Goal: Task Accomplishment & Management: Manage account settings

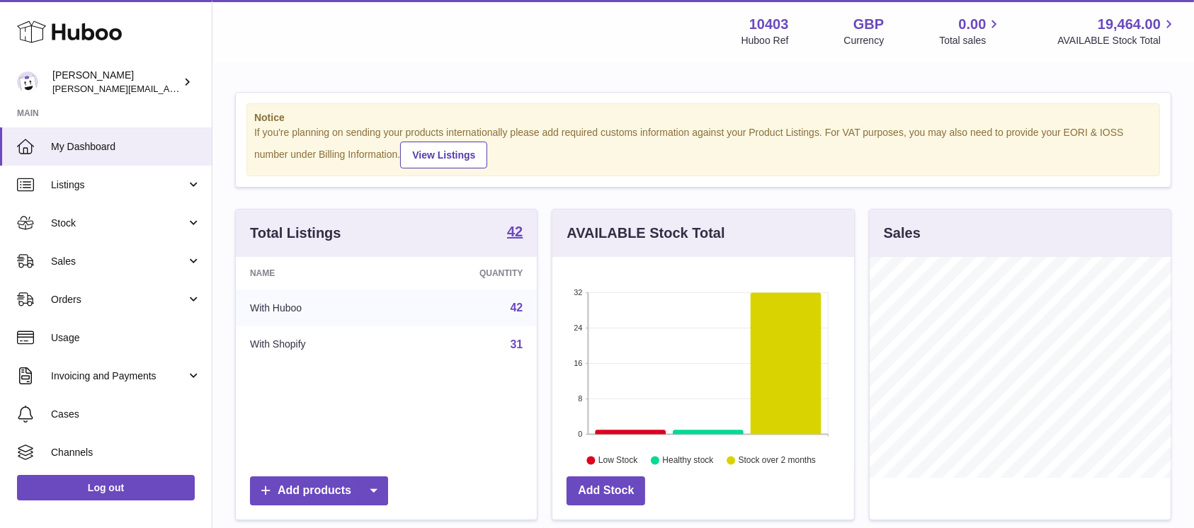
scroll to position [221, 301]
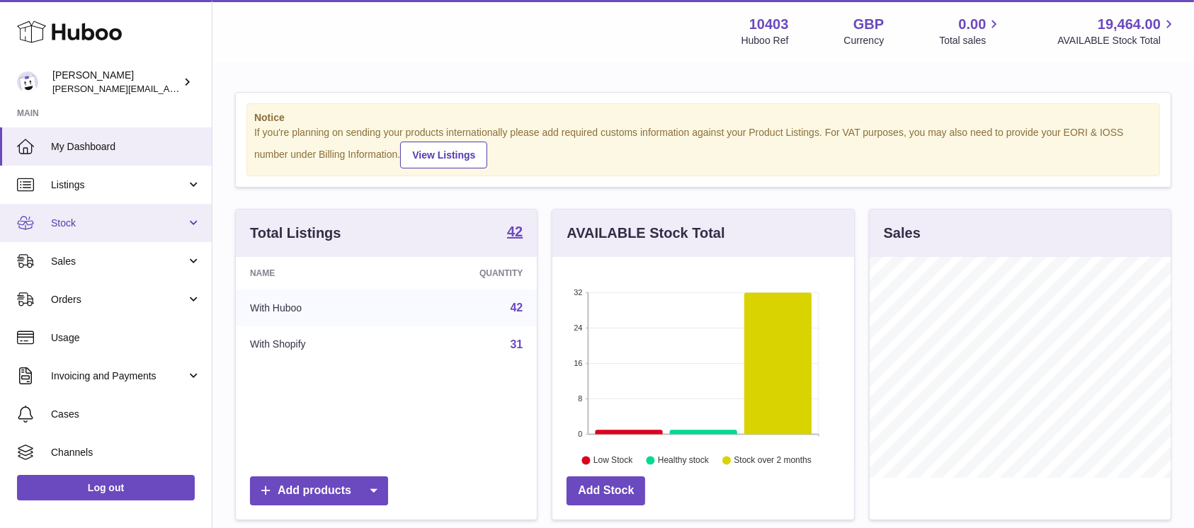
click at [122, 227] on span "Stock" at bounding box center [118, 223] width 135 height 13
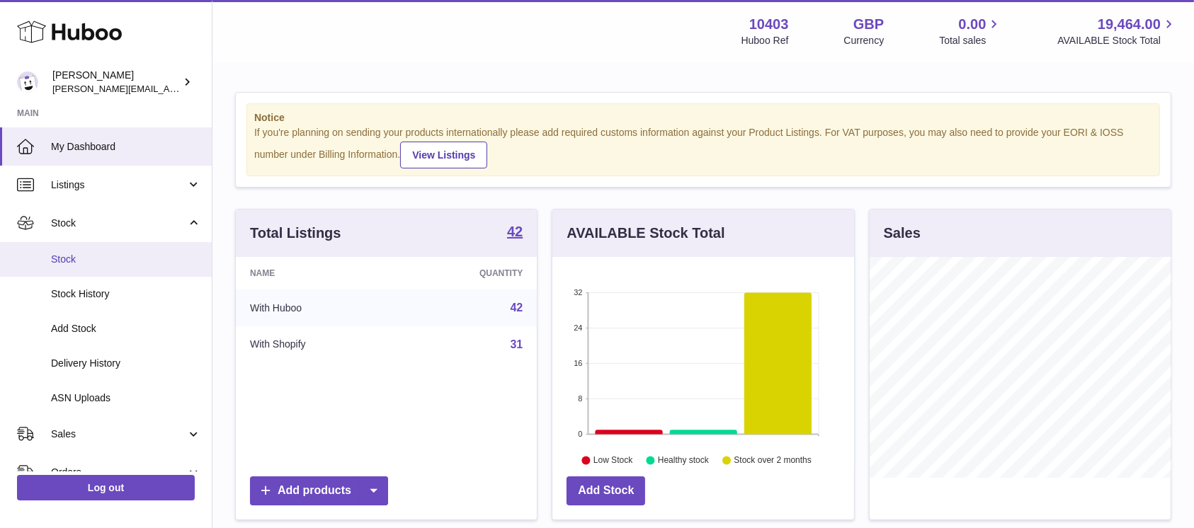
click at [108, 251] on link "Stock" at bounding box center [106, 259] width 212 height 35
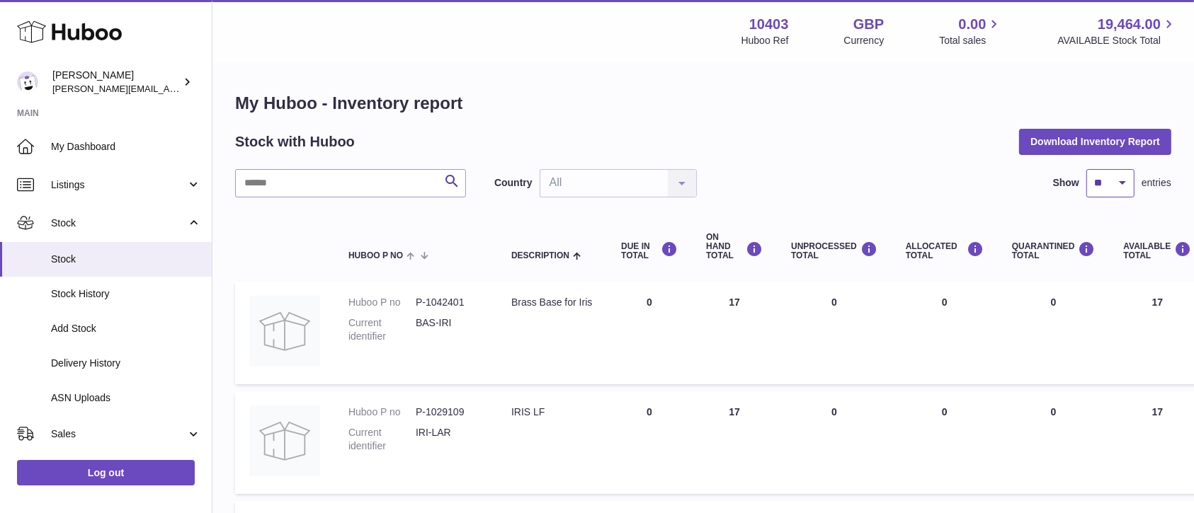
click at [1117, 188] on select "** ** ** ***" at bounding box center [1110, 183] width 48 height 28
select select "***"
click at [1086, 169] on select "** ** ** ***" at bounding box center [1110, 183] width 48 height 28
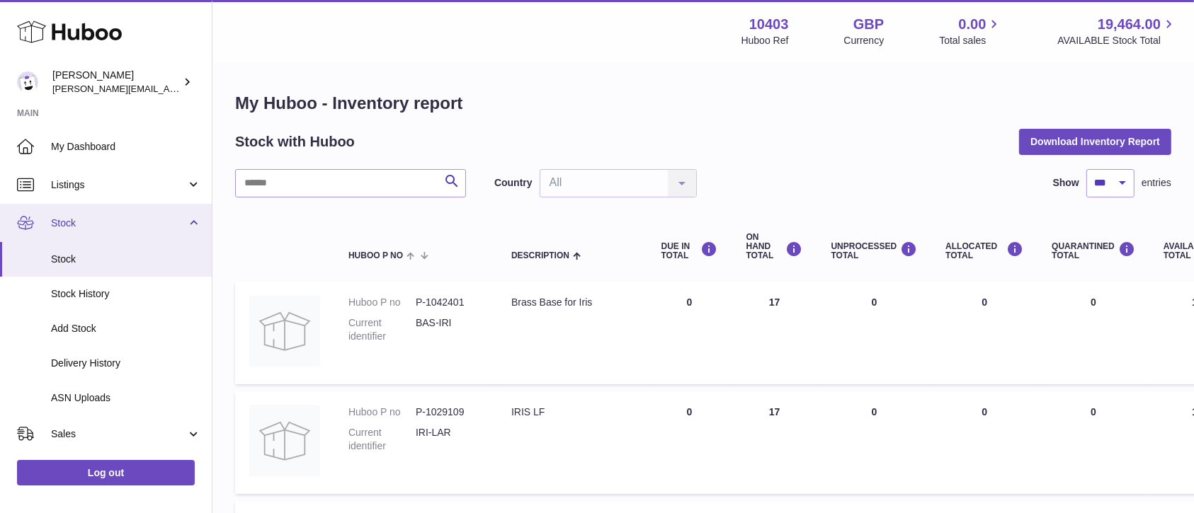
click at [192, 220] on link "Stock" at bounding box center [106, 223] width 212 height 38
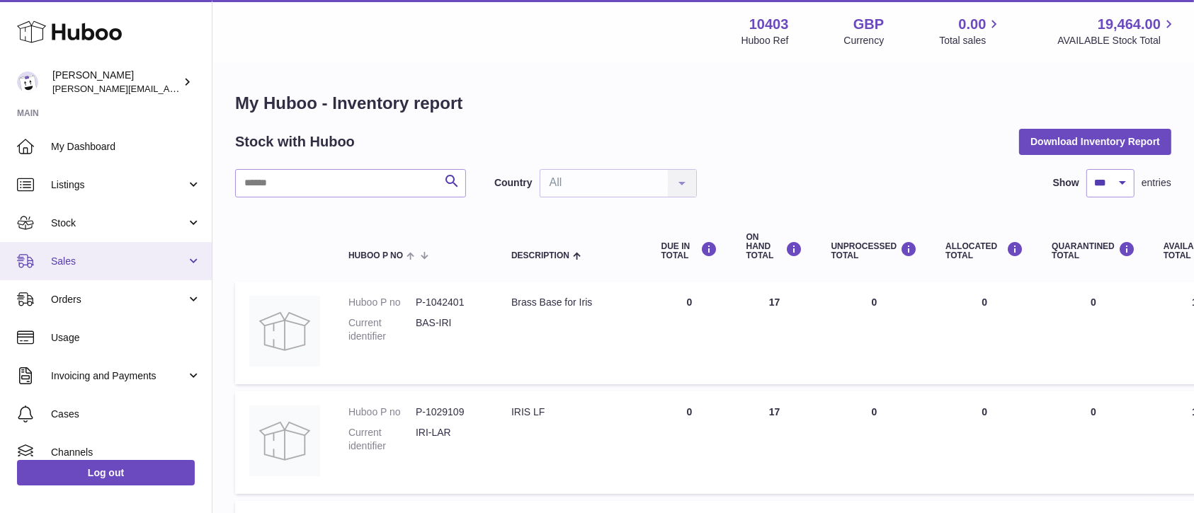
click at [93, 250] on link "Sales" at bounding box center [106, 261] width 212 height 38
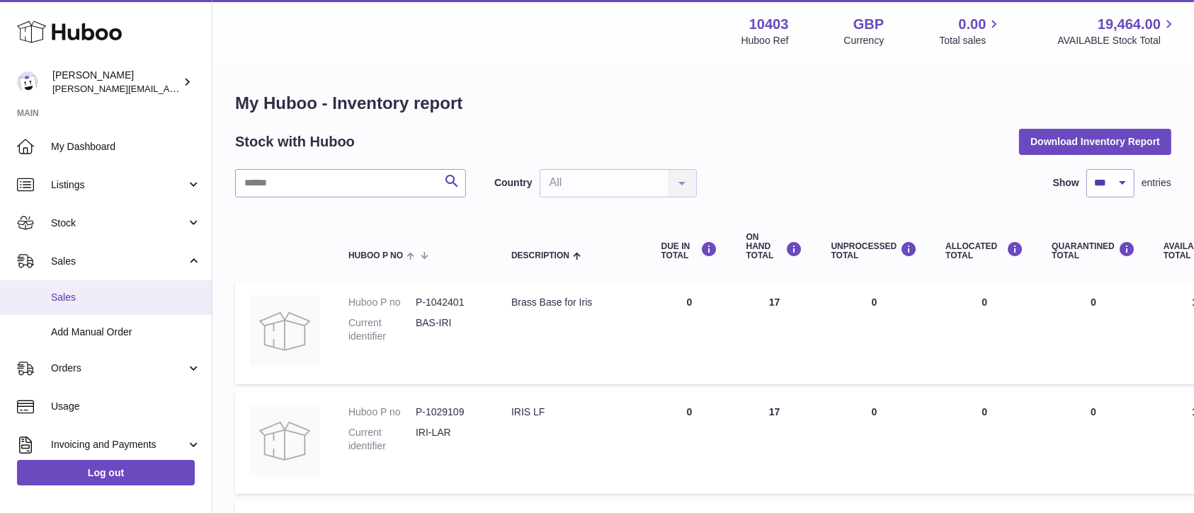
click at [93, 290] on link "Sales" at bounding box center [106, 297] width 212 height 35
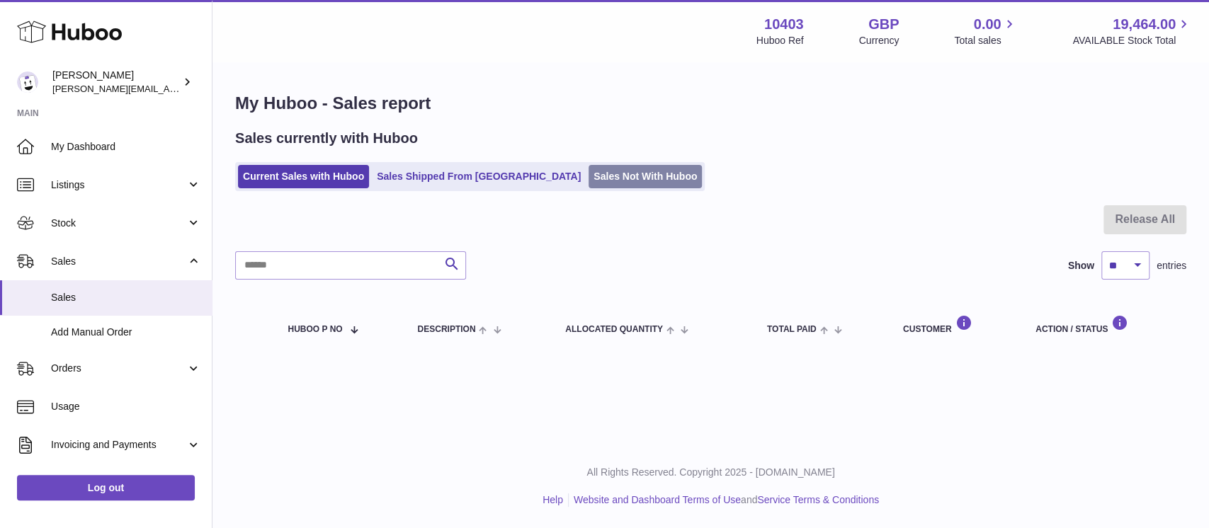
click at [588, 173] on link "Sales Not With Huboo" at bounding box center [644, 176] width 113 height 23
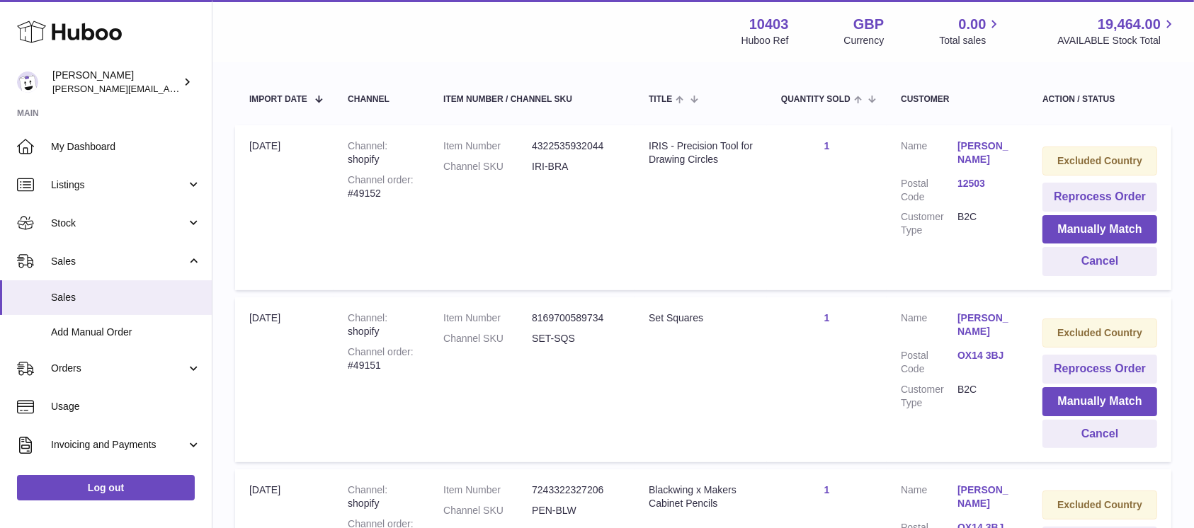
scroll to position [283, 0]
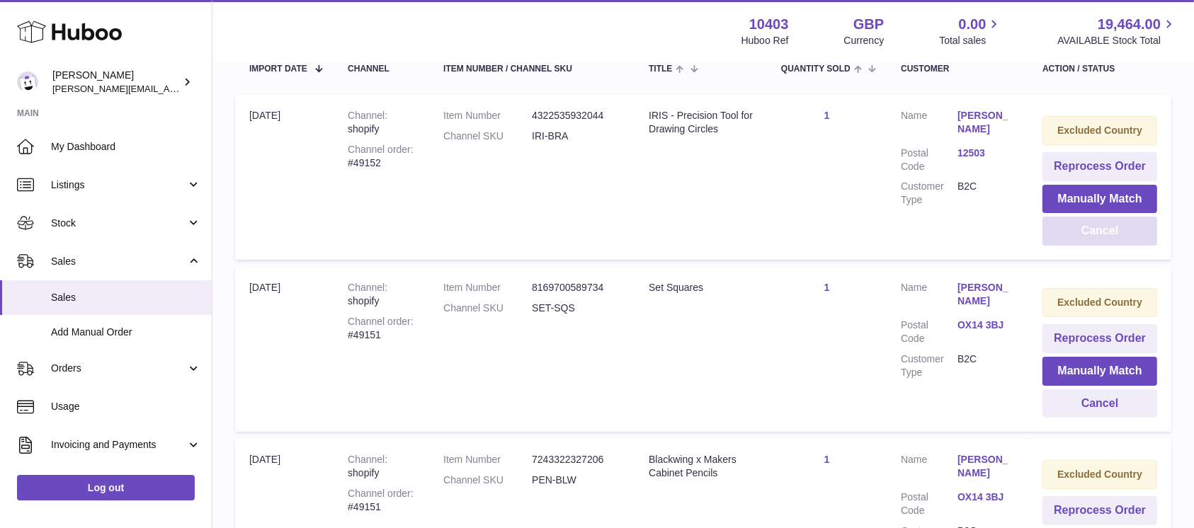
click at [1089, 227] on button "Cancel" at bounding box center [1099, 231] width 115 height 29
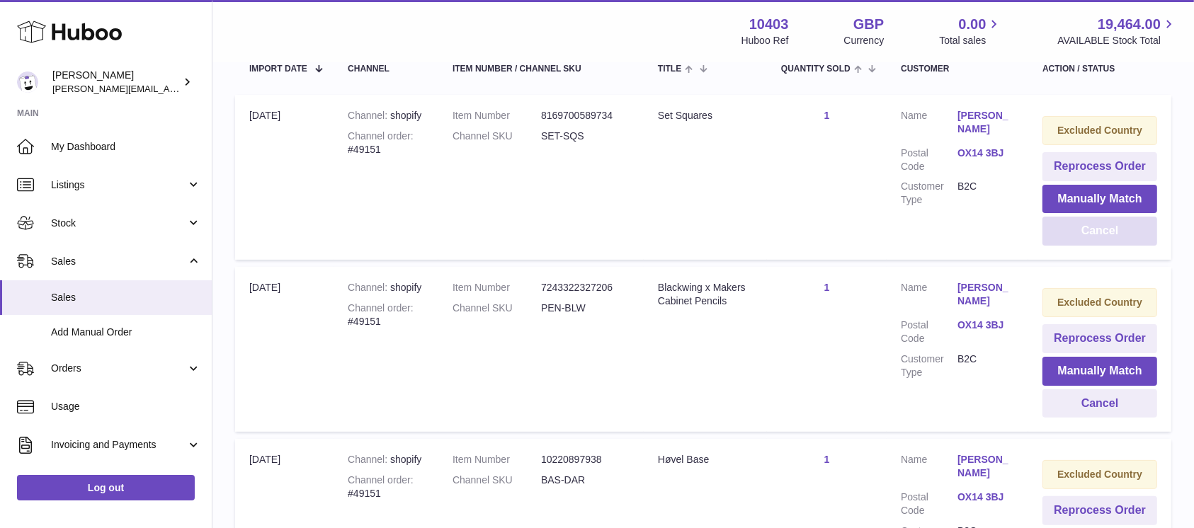
click at [1089, 228] on button "Cancel" at bounding box center [1099, 231] width 115 height 29
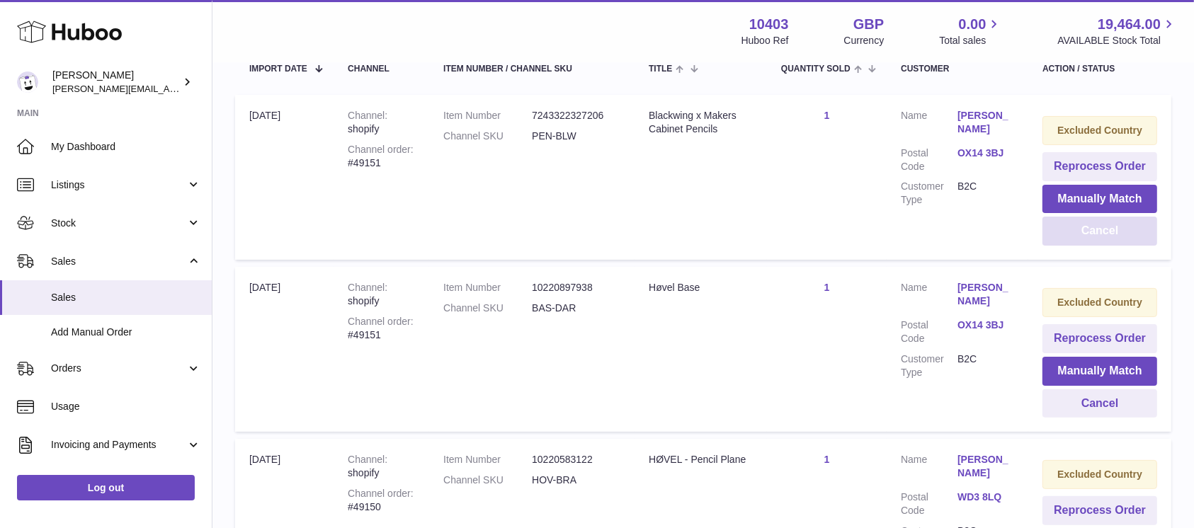
click at [1089, 228] on button "Cancel" at bounding box center [1099, 231] width 115 height 29
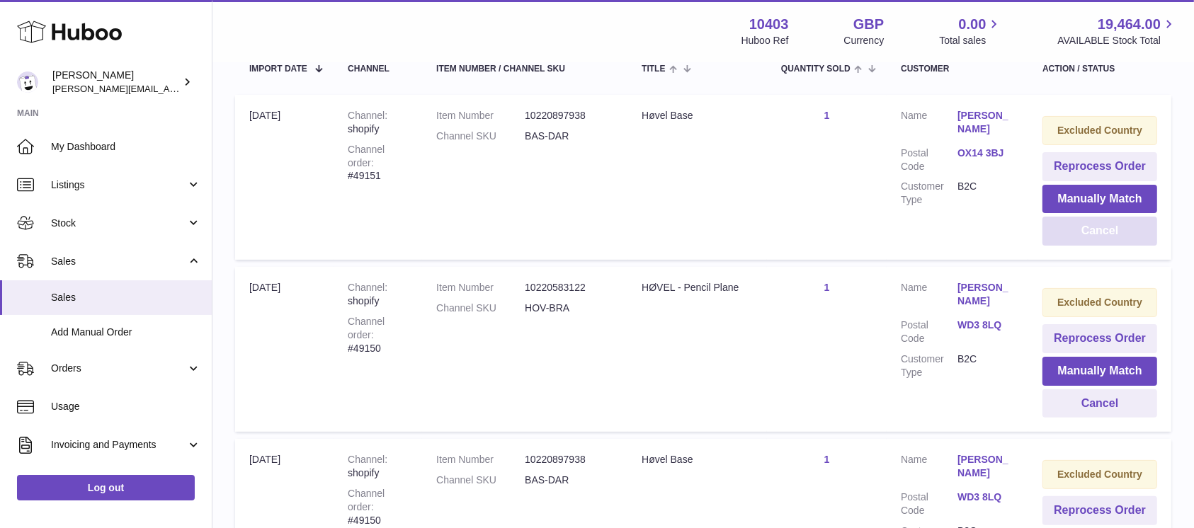
click at [1089, 228] on button "Cancel" at bounding box center [1099, 231] width 115 height 29
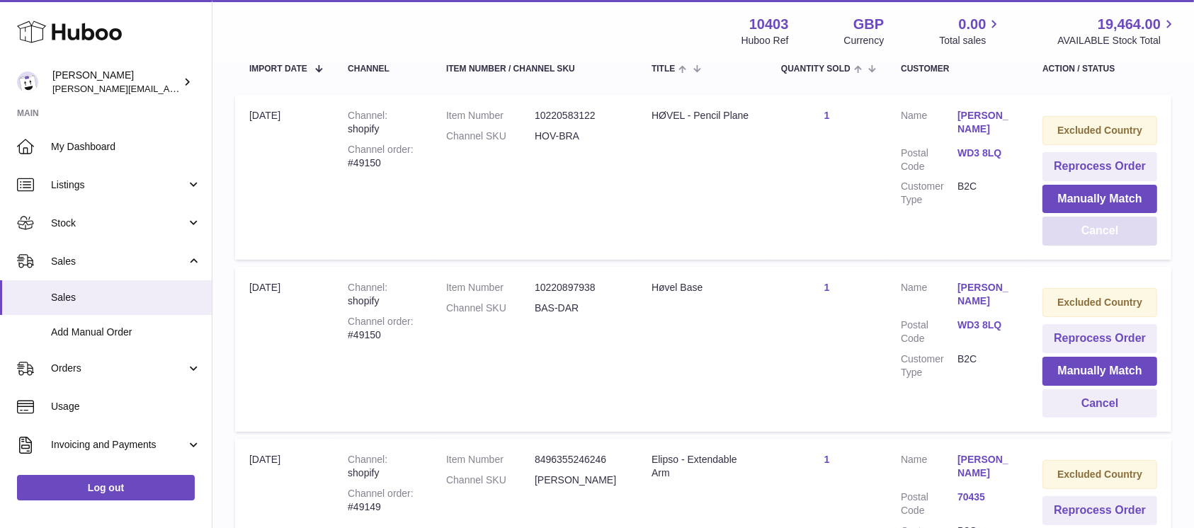
click at [1089, 228] on button "Cancel" at bounding box center [1099, 231] width 115 height 29
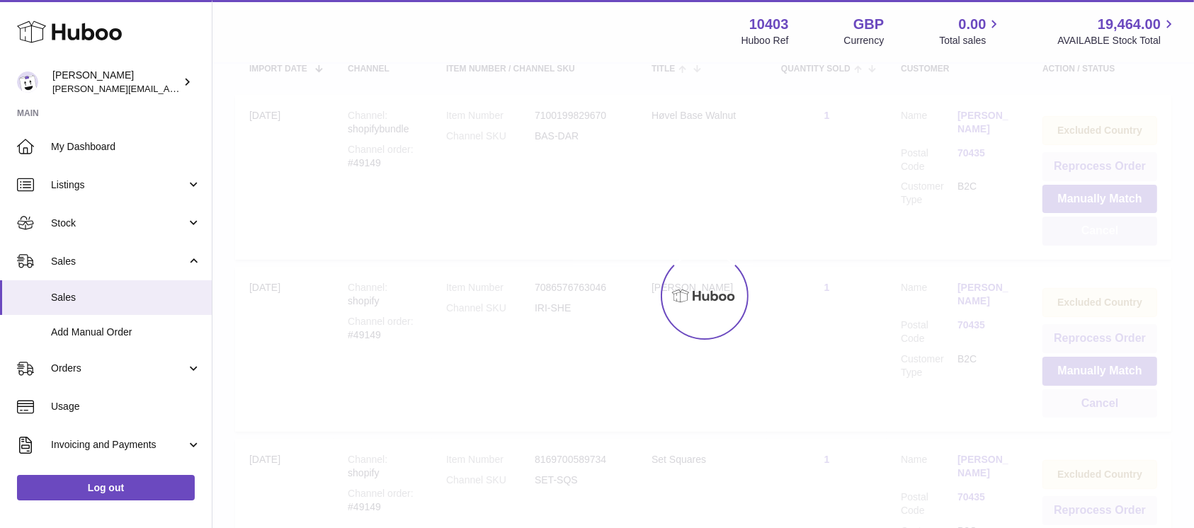
click at [1089, 228] on button "Cancel" at bounding box center [1099, 231] width 115 height 29
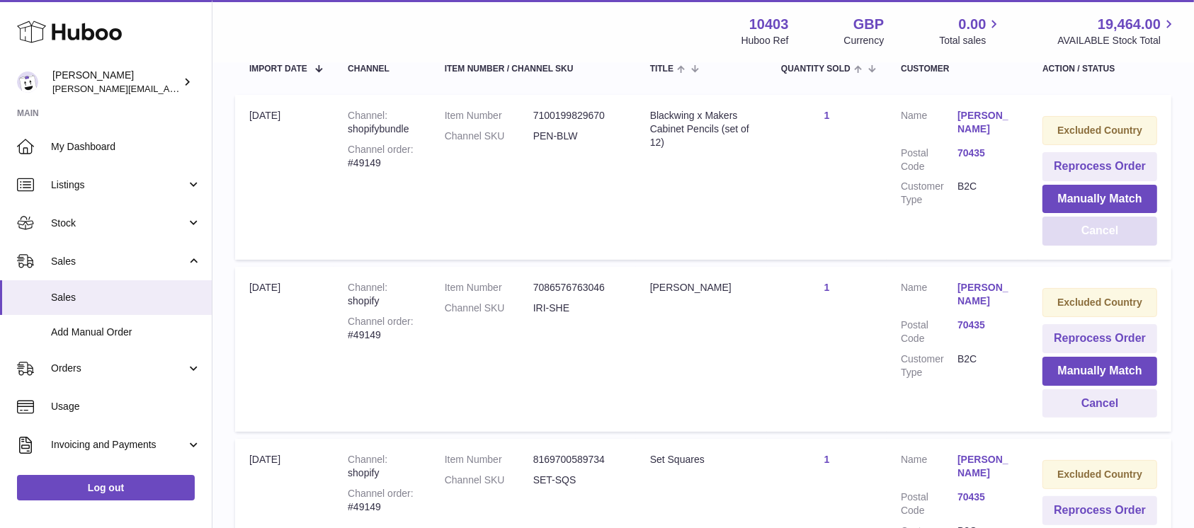
click at [1089, 228] on button "Cancel" at bounding box center [1099, 231] width 115 height 29
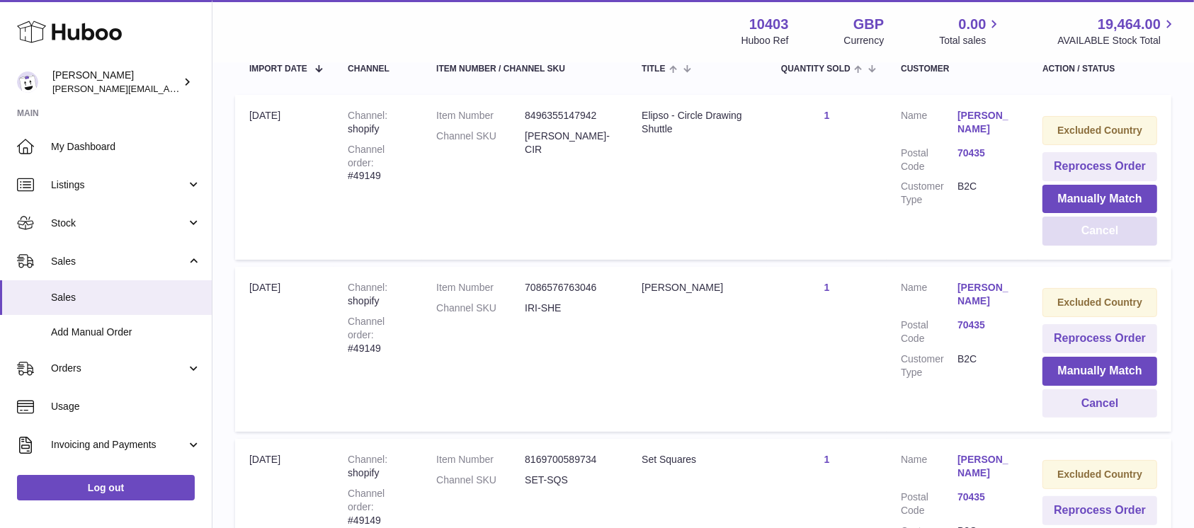
click at [1089, 228] on button "Cancel" at bounding box center [1099, 231] width 115 height 29
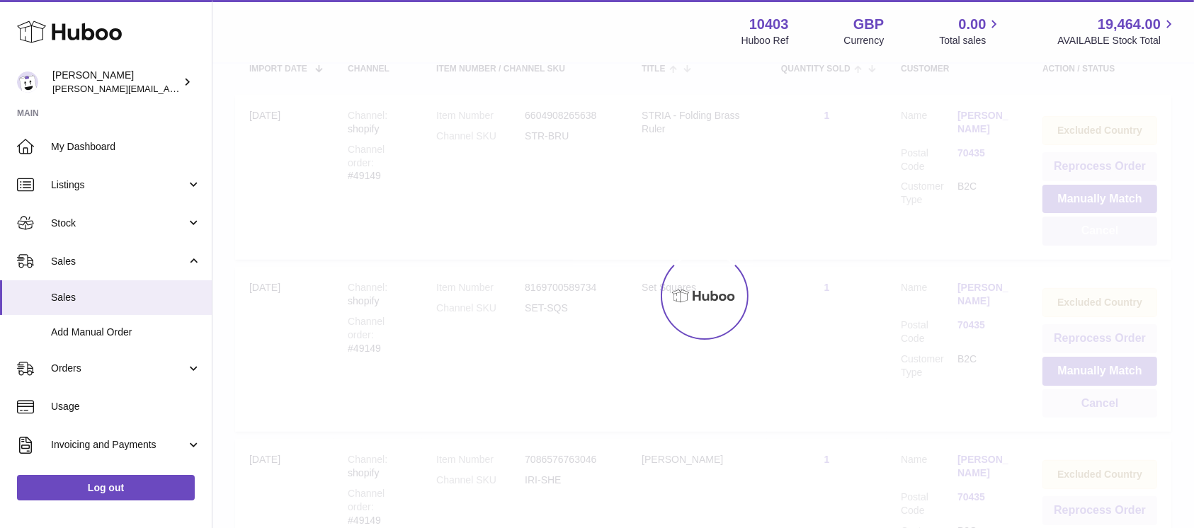
click at [1089, 228] on button "Cancel" at bounding box center [1099, 231] width 115 height 29
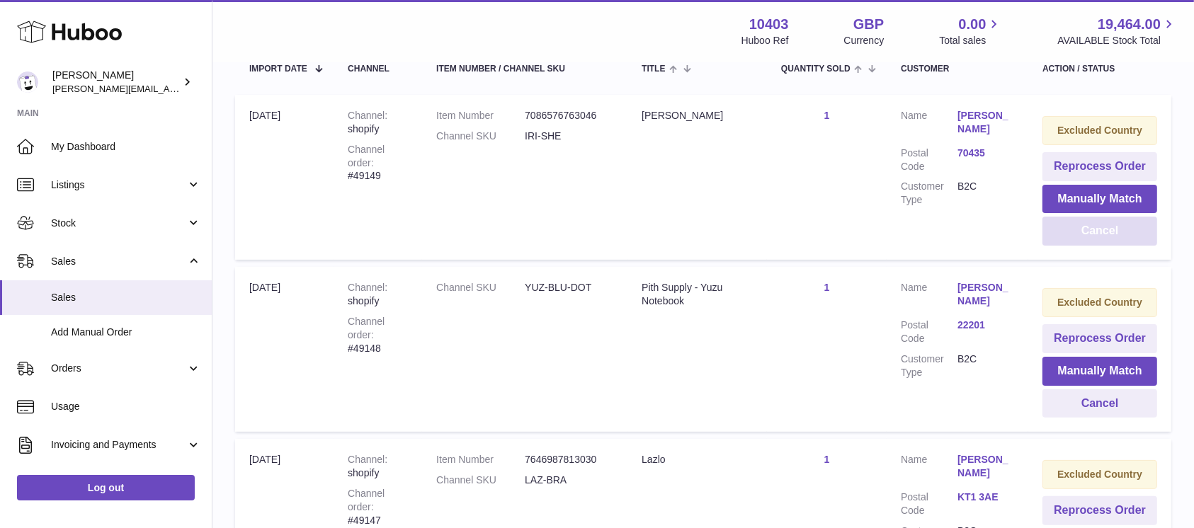
click at [1089, 228] on button "Cancel" at bounding box center [1099, 231] width 115 height 29
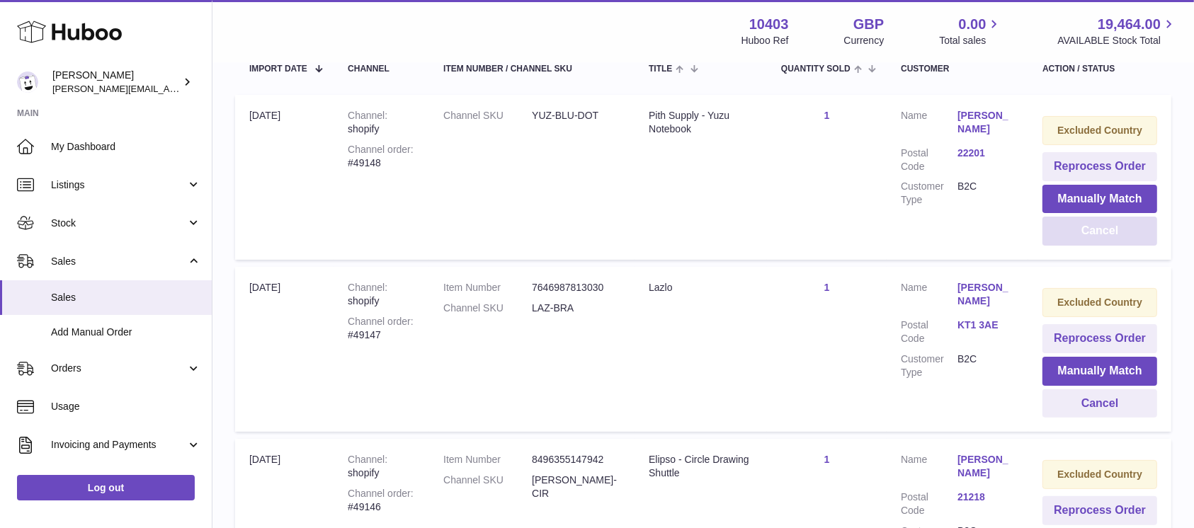
click at [1089, 228] on button "Cancel" at bounding box center [1099, 231] width 115 height 29
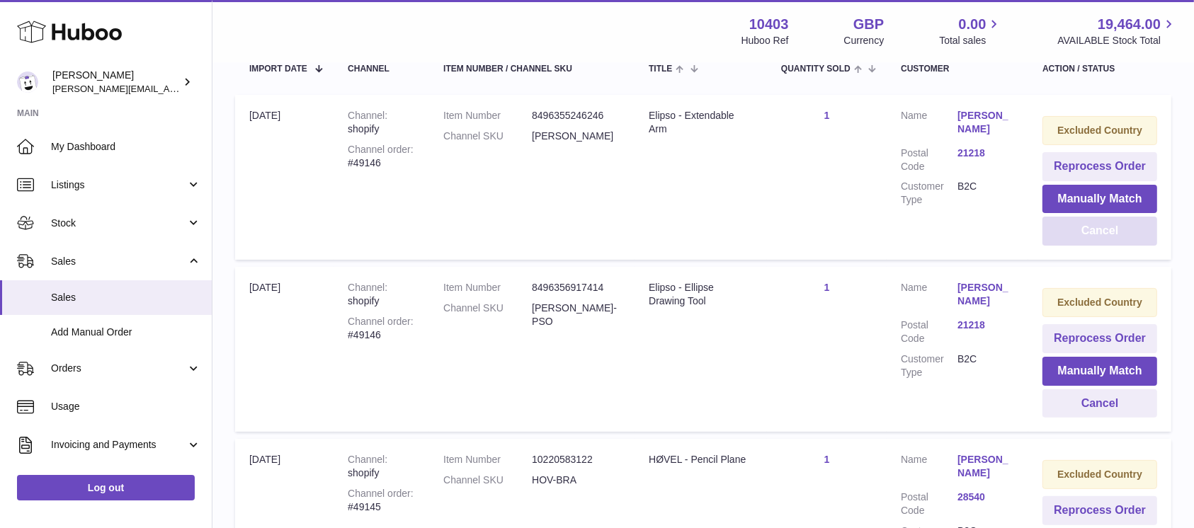
click at [1089, 228] on button "Cancel" at bounding box center [1099, 231] width 115 height 29
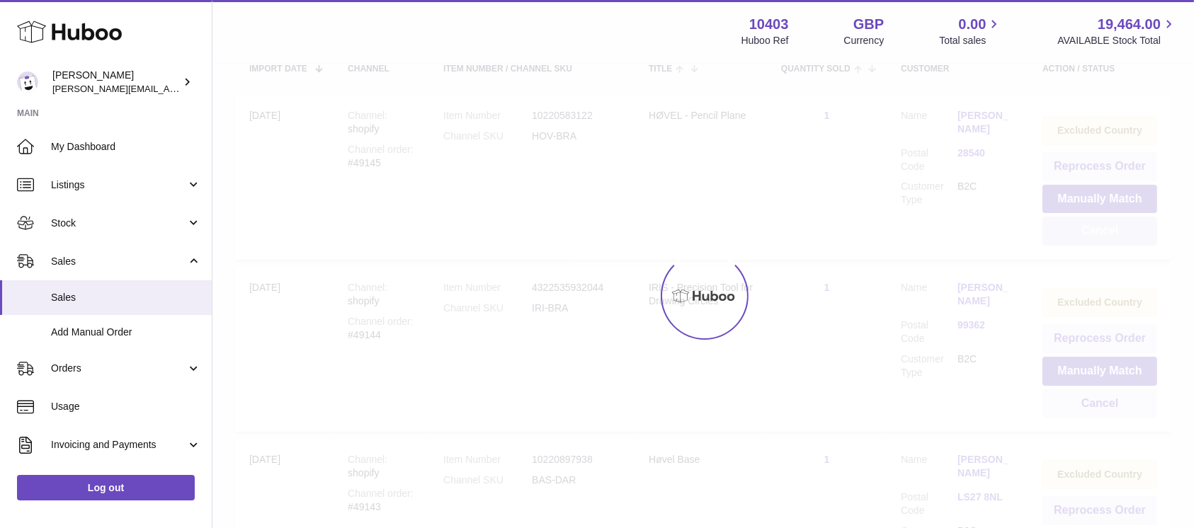
click at [1089, 228] on button "Cancel" at bounding box center [1099, 231] width 115 height 29
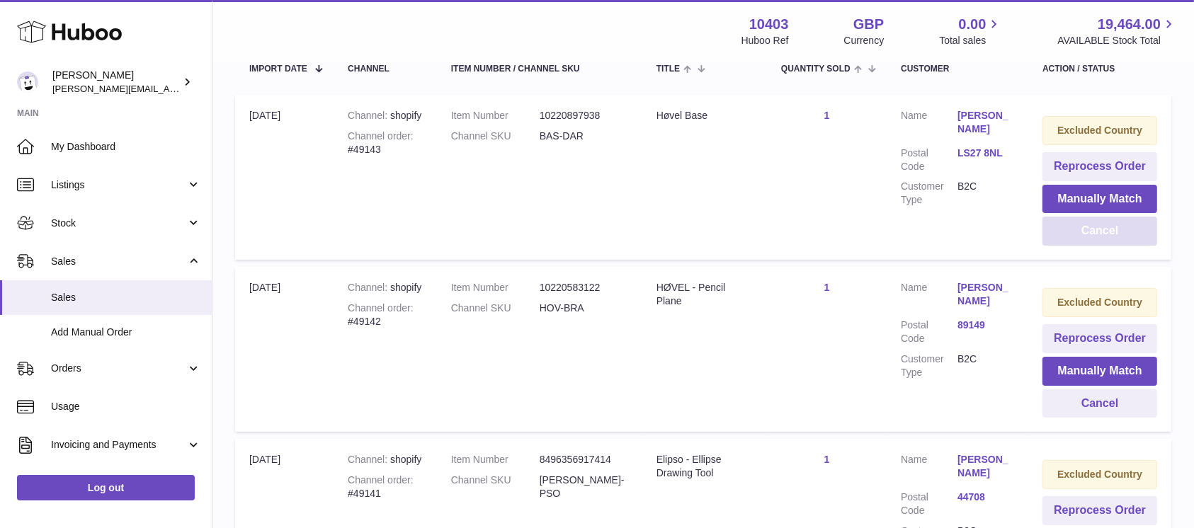
click at [1089, 228] on button "Cancel" at bounding box center [1099, 231] width 115 height 29
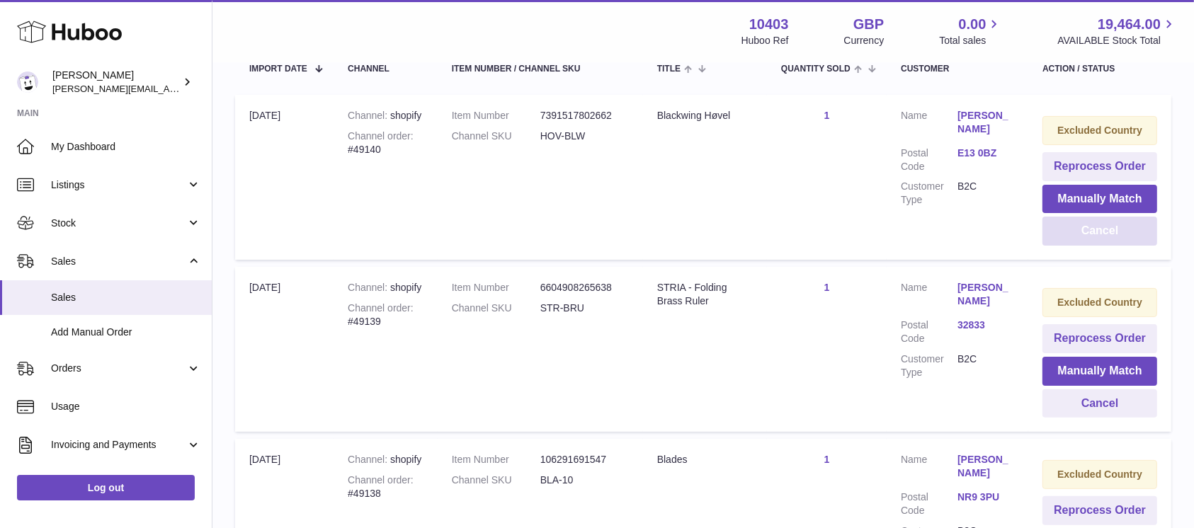
click at [1089, 228] on button "Cancel" at bounding box center [1099, 231] width 115 height 29
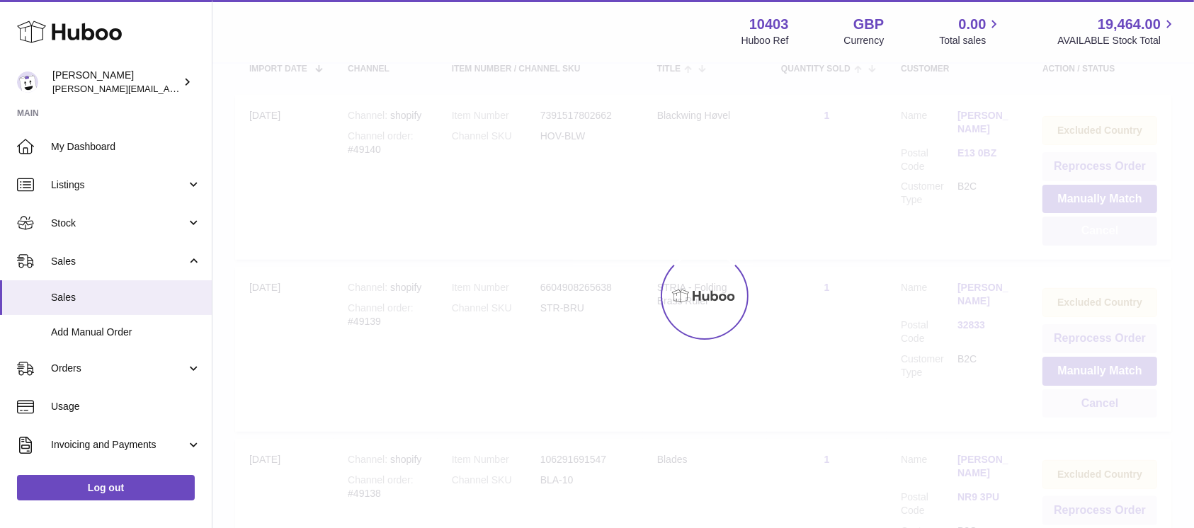
click at [1089, 228] on button "Cancel" at bounding box center [1099, 231] width 115 height 29
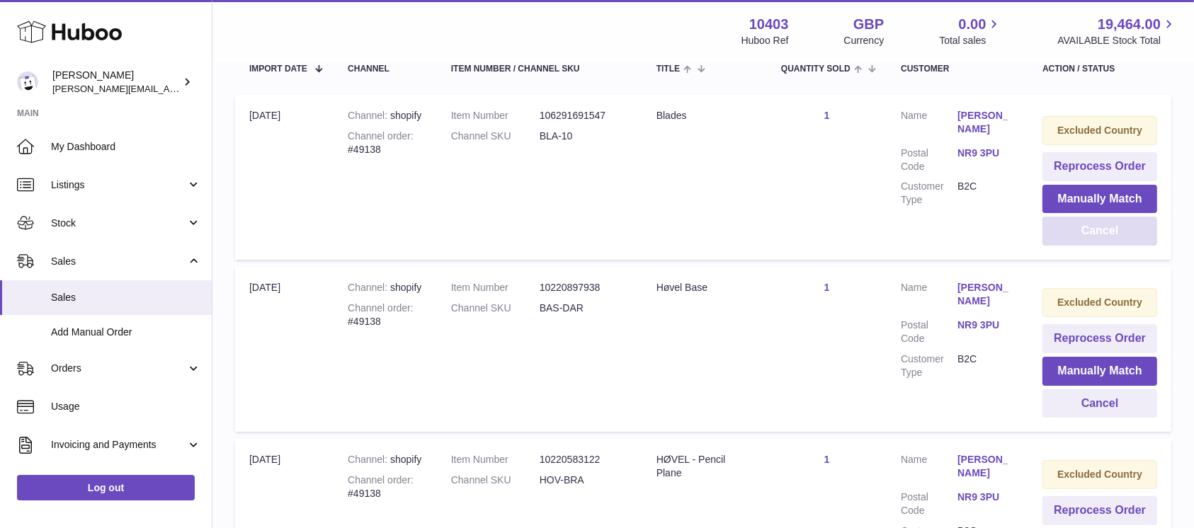
click at [1089, 228] on button "Cancel" at bounding box center [1099, 231] width 115 height 29
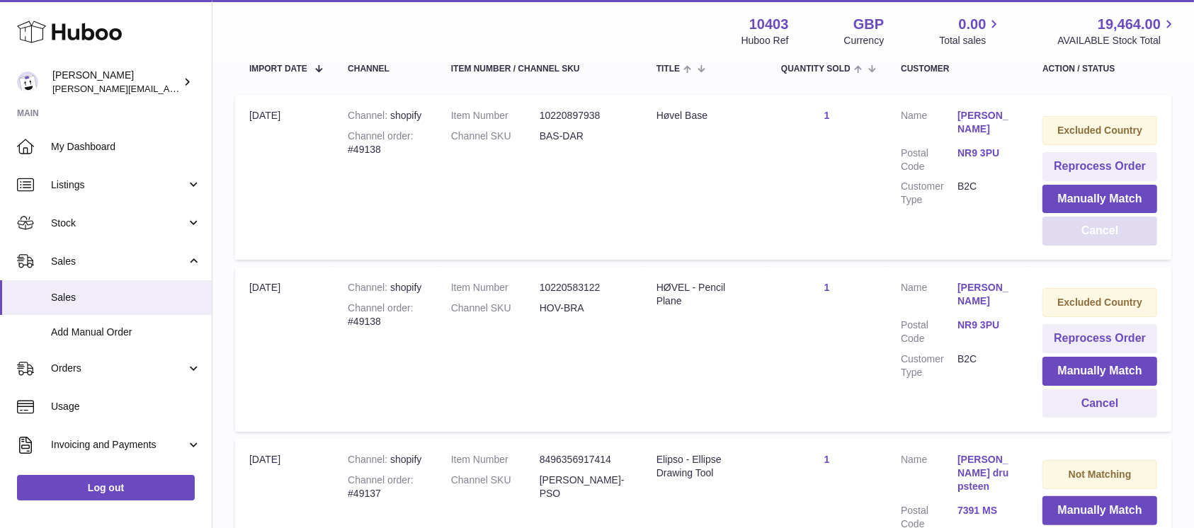
click at [1089, 228] on button "Cancel" at bounding box center [1099, 231] width 115 height 29
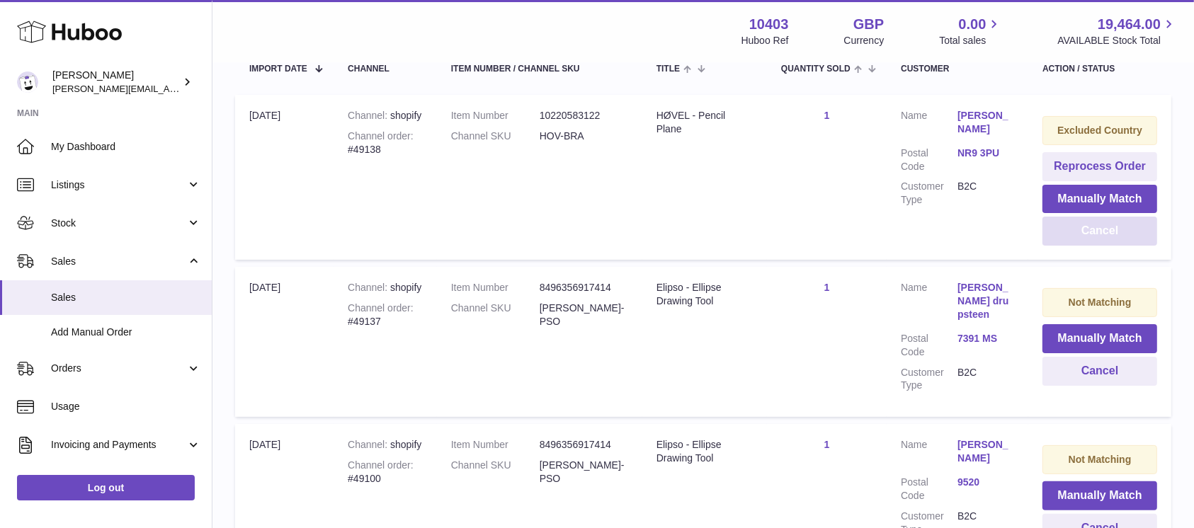
click at [1089, 228] on button "Cancel" at bounding box center [1099, 231] width 115 height 29
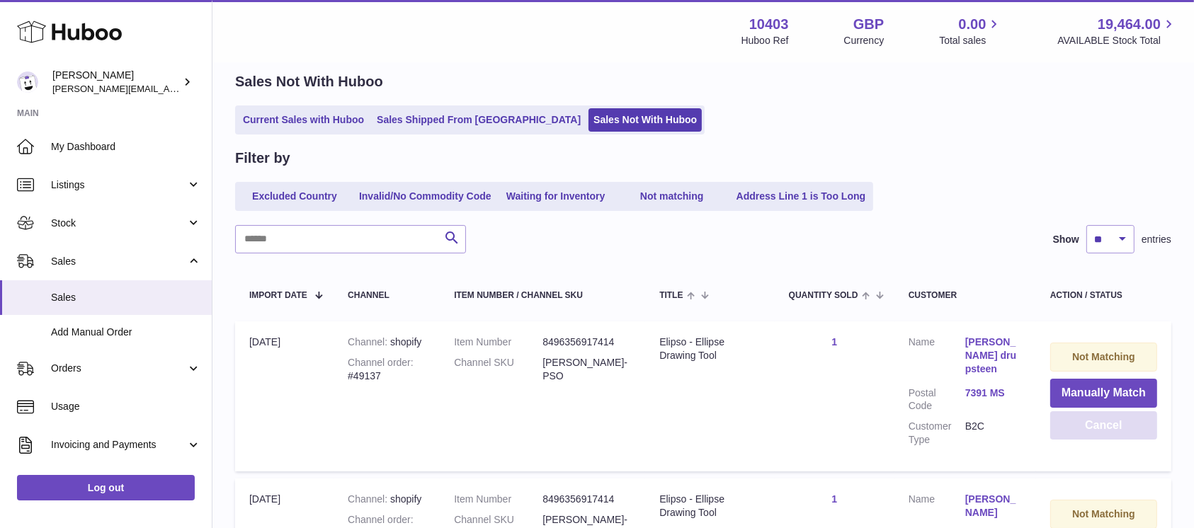
scroll to position [0, 0]
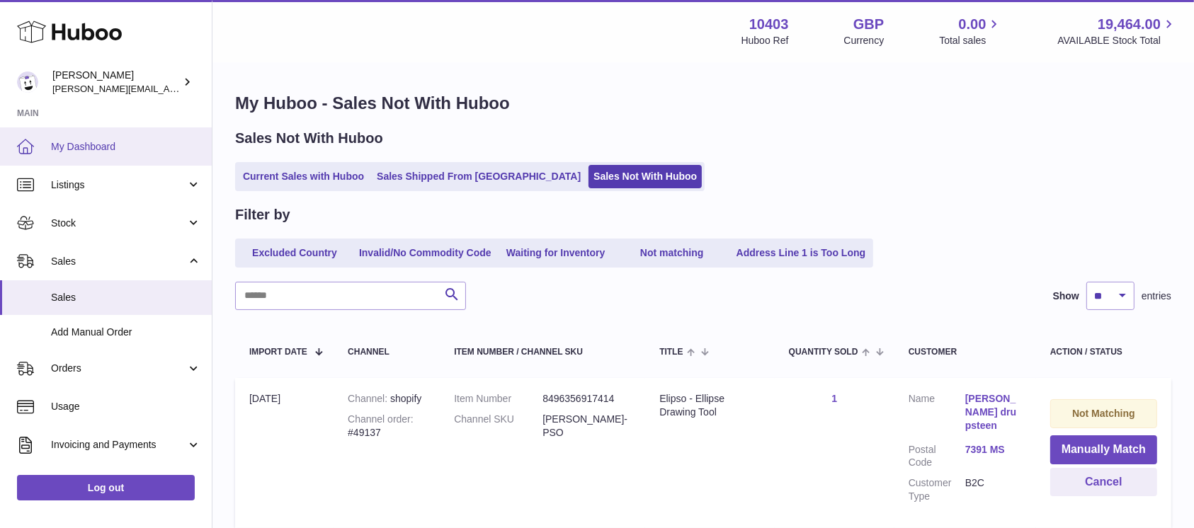
click at [108, 152] on span "My Dashboard" at bounding box center [126, 146] width 150 height 13
